Goal: Transaction & Acquisition: Purchase product/service

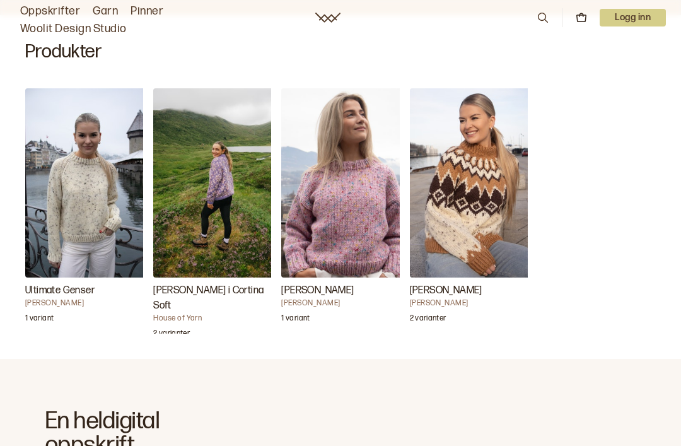
scroll to position [385, 0]
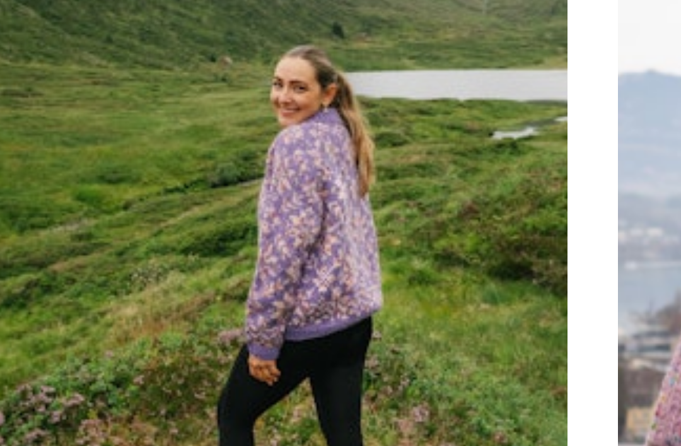
click at [153, 88] on img "Carly Genser i Cortina Soft" at bounding box center [216, 182] width 126 height 189
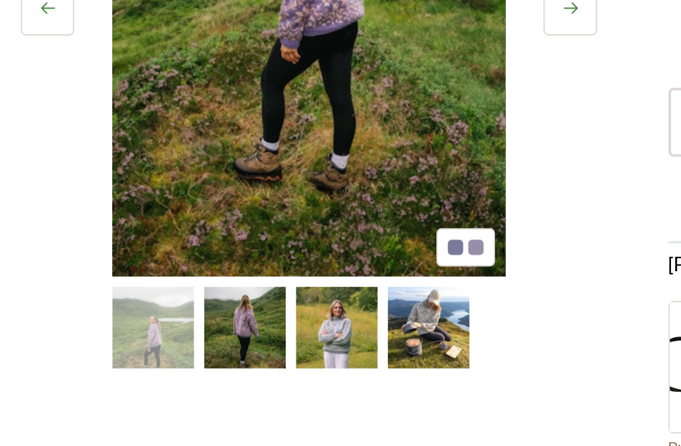
scroll to position [156, 0]
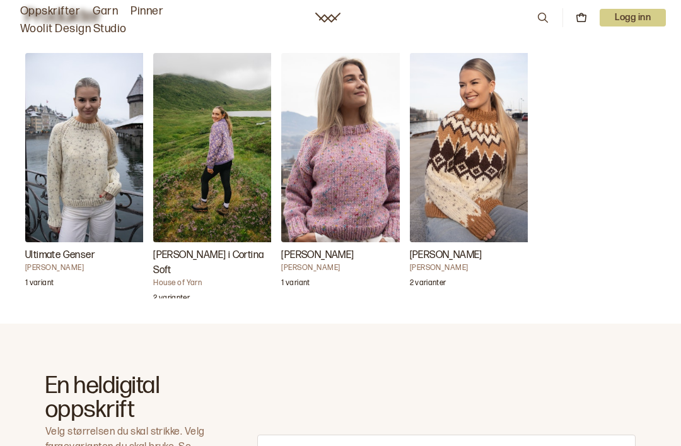
scroll to position [420, 0]
click at [177, 212] on img "Carly Genser i Cortina Soft" at bounding box center [216, 146] width 126 height 189
click at [178, 237] on img "Carly Genser i Cortina Soft" at bounding box center [216, 146] width 126 height 189
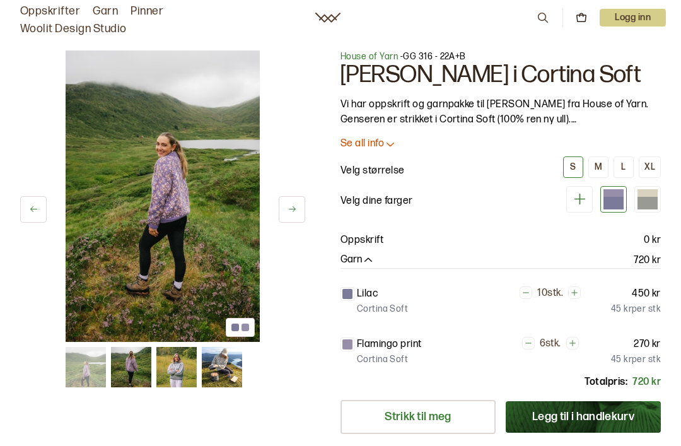
click at [605, 165] on button "M" at bounding box center [598, 166] width 20 height 21
click at [291, 201] on button at bounding box center [292, 209] width 26 height 26
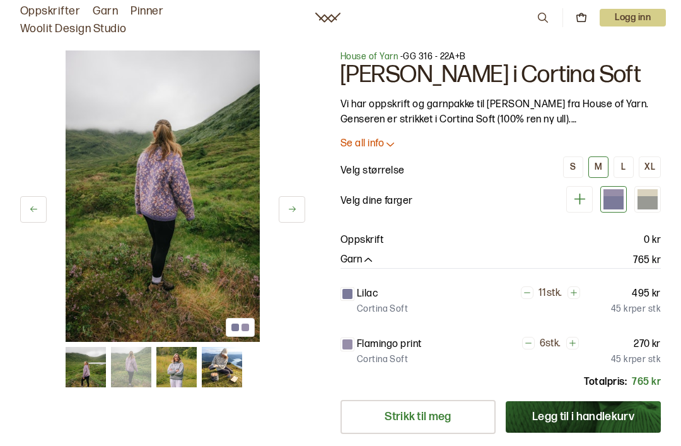
click at [298, 210] on button at bounding box center [292, 209] width 26 height 26
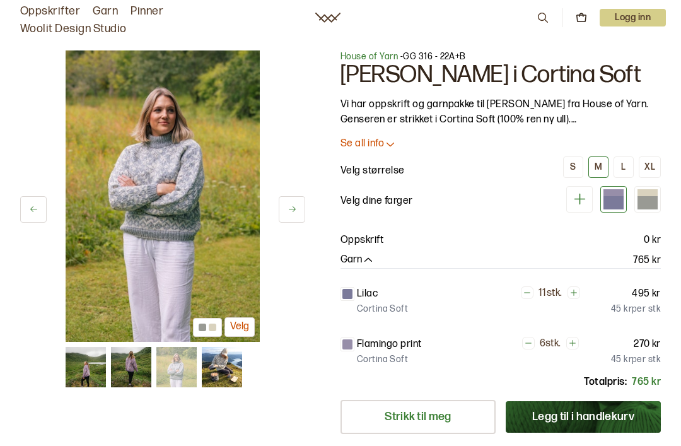
click at [303, 205] on button at bounding box center [292, 209] width 26 height 26
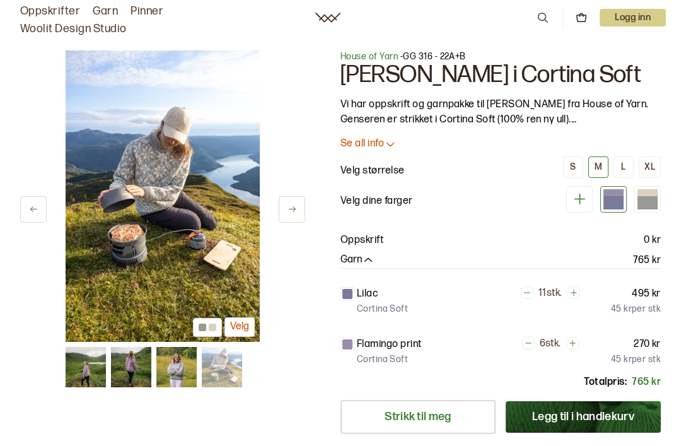
click at [297, 209] on button at bounding box center [292, 209] width 26 height 26
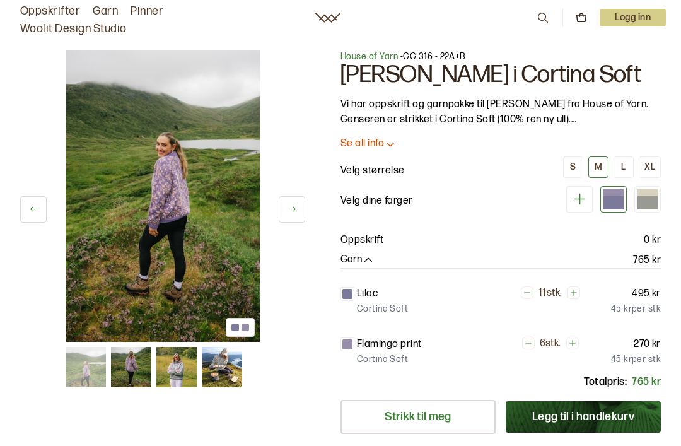
click at [302, 207] on button at bounding box center [292, 209] width 26 height 26
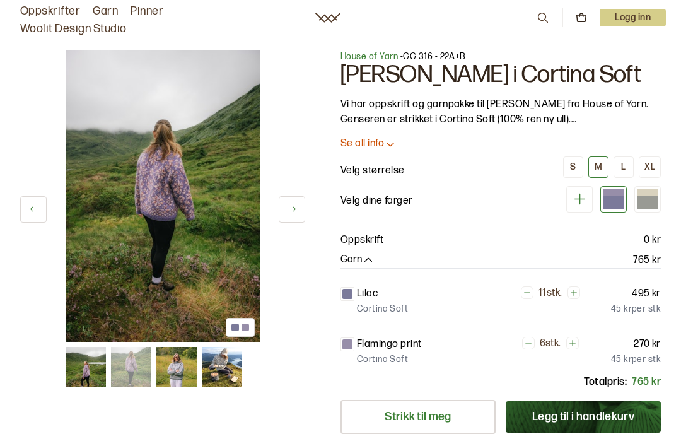
click at [289, 214] on icon at bounding box center [291, 208] width 9 height 9
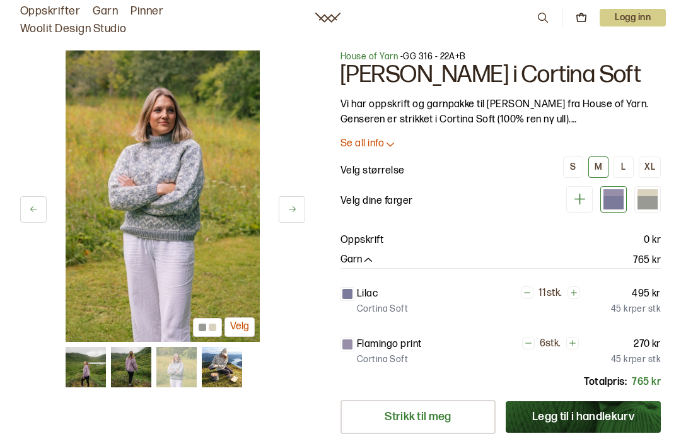
click at [295, 204] on icon at bounding box center [291, 208] width 9 height 9
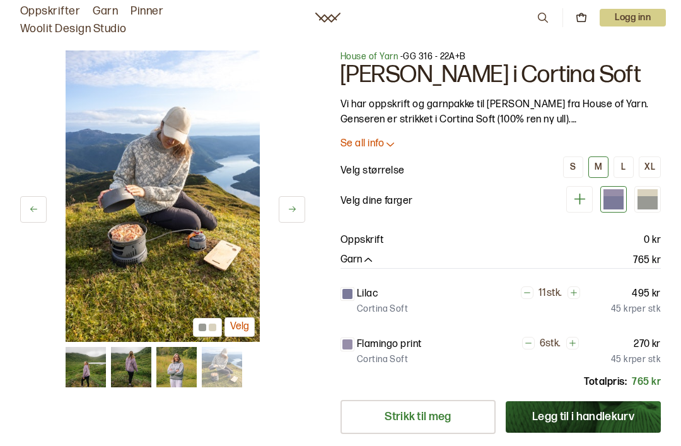
click at [299, 208] on button at bounding box center [292, 209] width 26 height 26
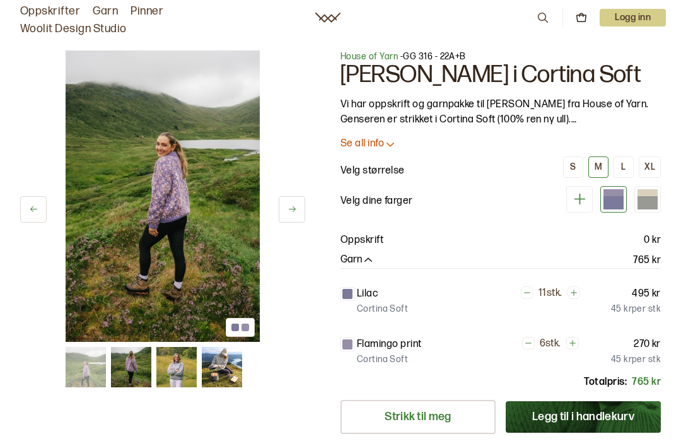
click at [303, 204] on button at bounding box center [292, 209] width 26 height 26
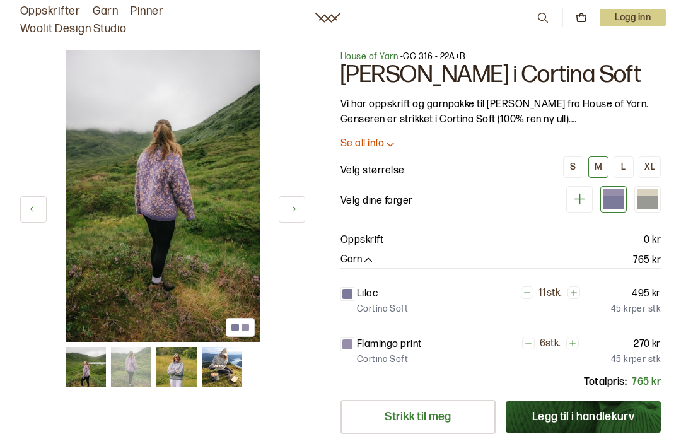
click at [79, 361] on img at bounding box center [86, 367] width 40 height 40
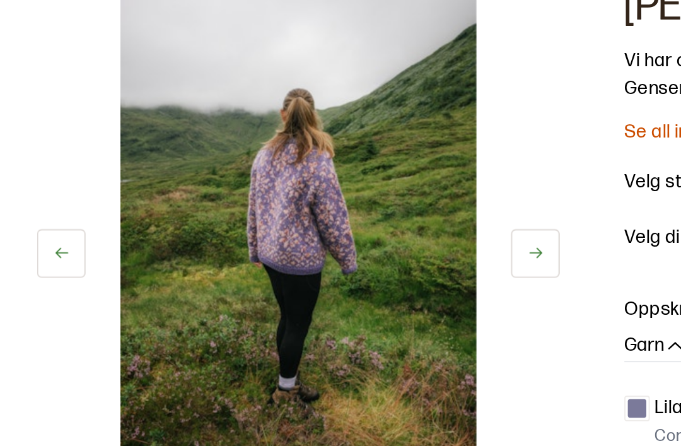
click at [295, 204] on icon at bounding box center [291, 208] width 9 height 9
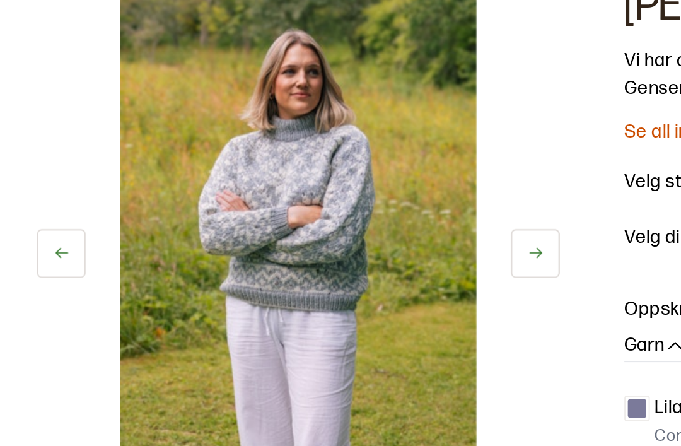
click at [284, 196] on button at bounding box center [292, 209] width 26 height 26
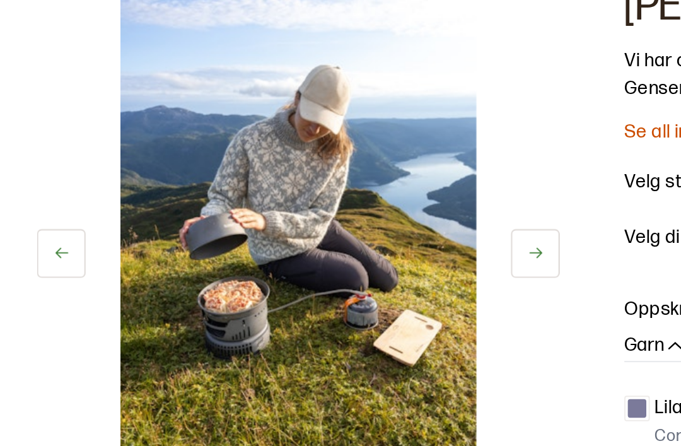
click at [285, 196] on button at bounding box center [292, 209] width 26 height 26
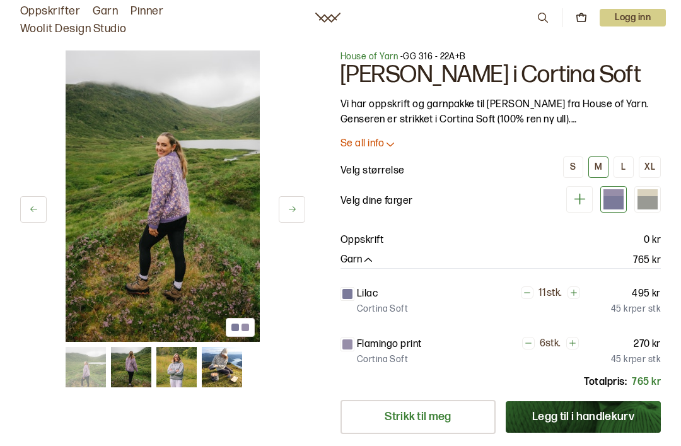
click at [28, 209] on button at bounding box center [33, 209] width 26 height 26
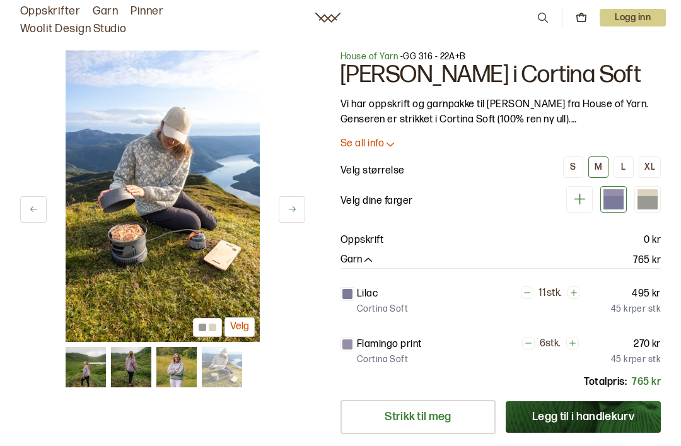
click at [25, 214] on button at bounding box center [33, 209] width 26 height 26
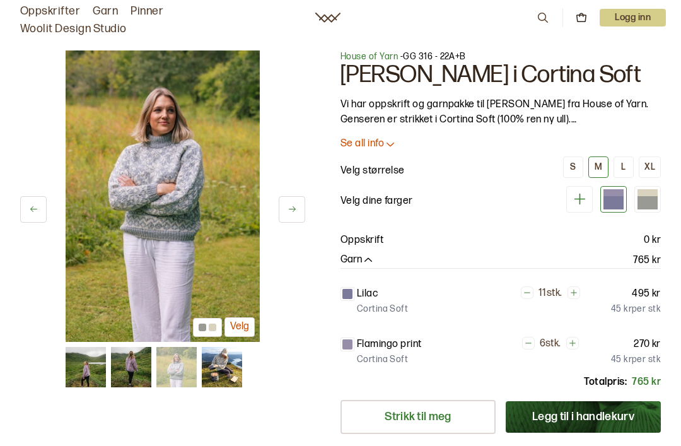
click at [23, 213] on button at bounding box center [33, 209] width 26 height 26
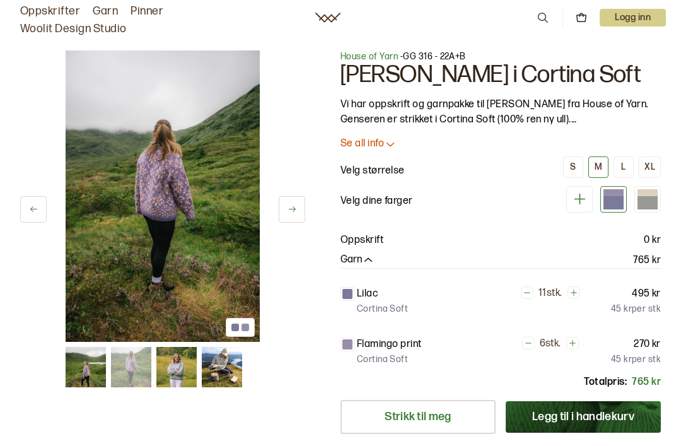
click at [24, 207] on button at bounding box center [33, 209] width 26 height 26
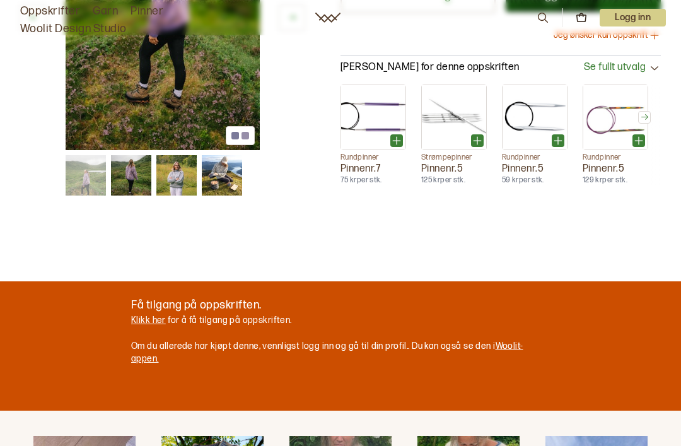
scroll to position [151, 0]
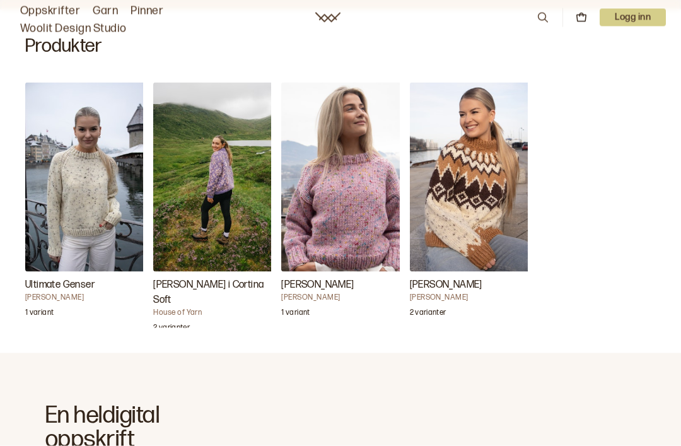
scroll to position [393, 0]
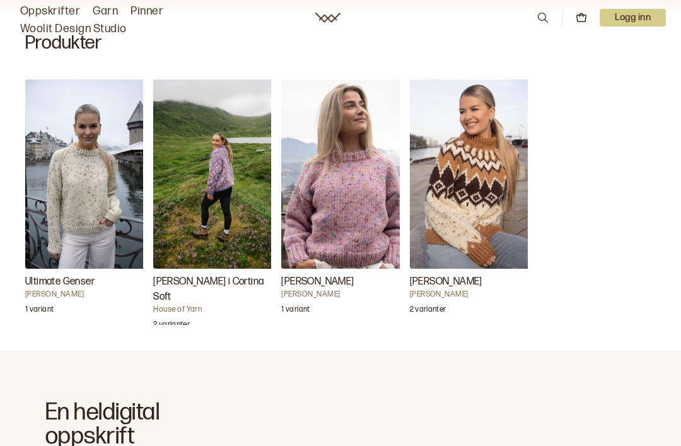
click at [388, 206] on img "Maxi Genser" at bounding box center [344, 173] width 126 height 189
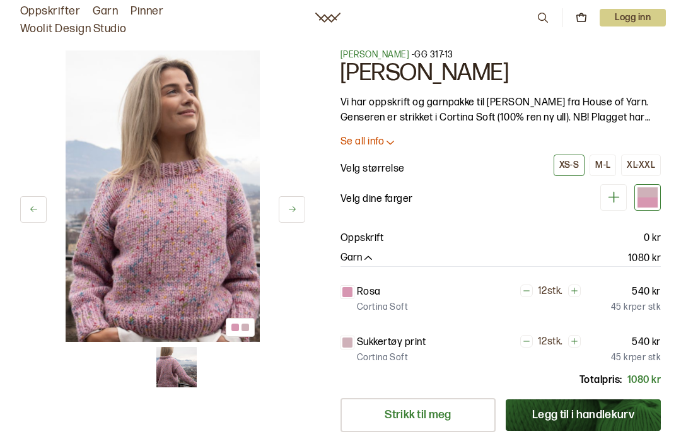
scroll to position [33, 0]
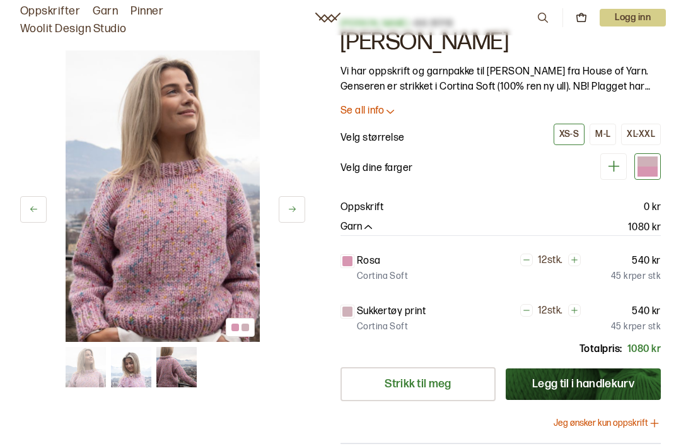
click at [136, 374] on img at bounding box center [131, 367] width 40 height 40
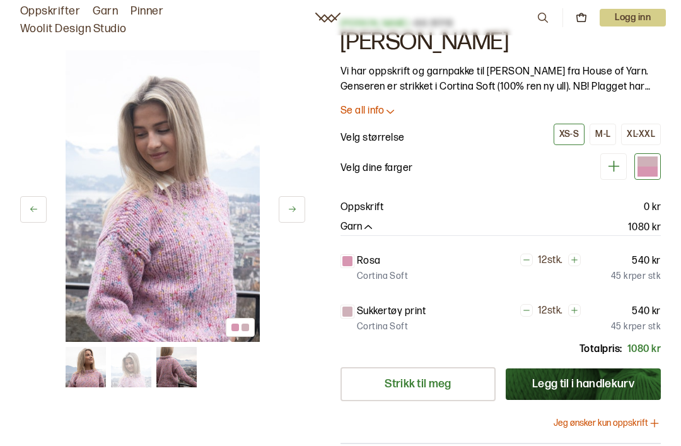
click at [173, 366] on img at bounding box center [176, 367] width 40 height 40
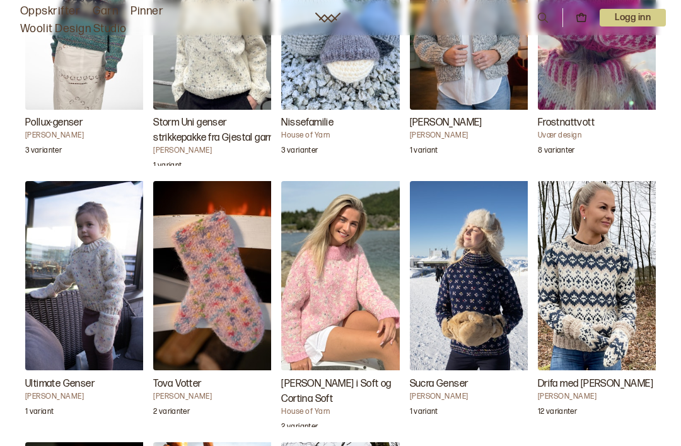
scroll to position [1399, 0]
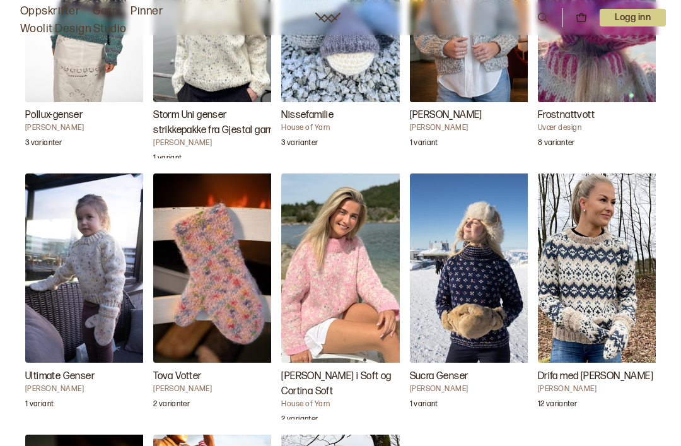
click at [366, 303] on img "Carly Genser i Soft og Cortina Soft" at bounding box center [344, 267] width 126 height 189
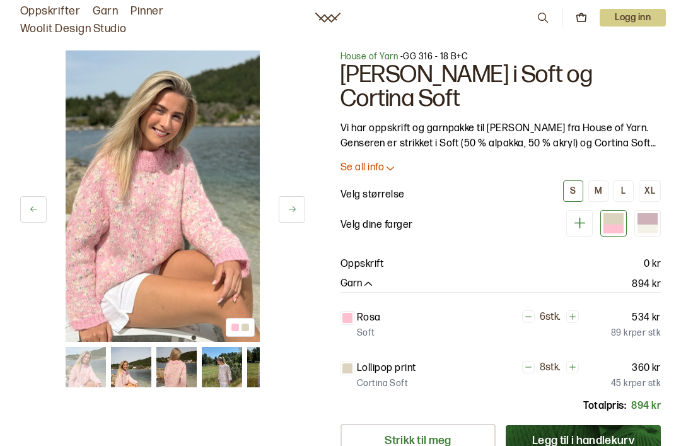
click at [599, 189] on div "M" at bounding box center [598, 190] width 8 height 11
